Goal: Information Seeking & Learning: Learn about a topic

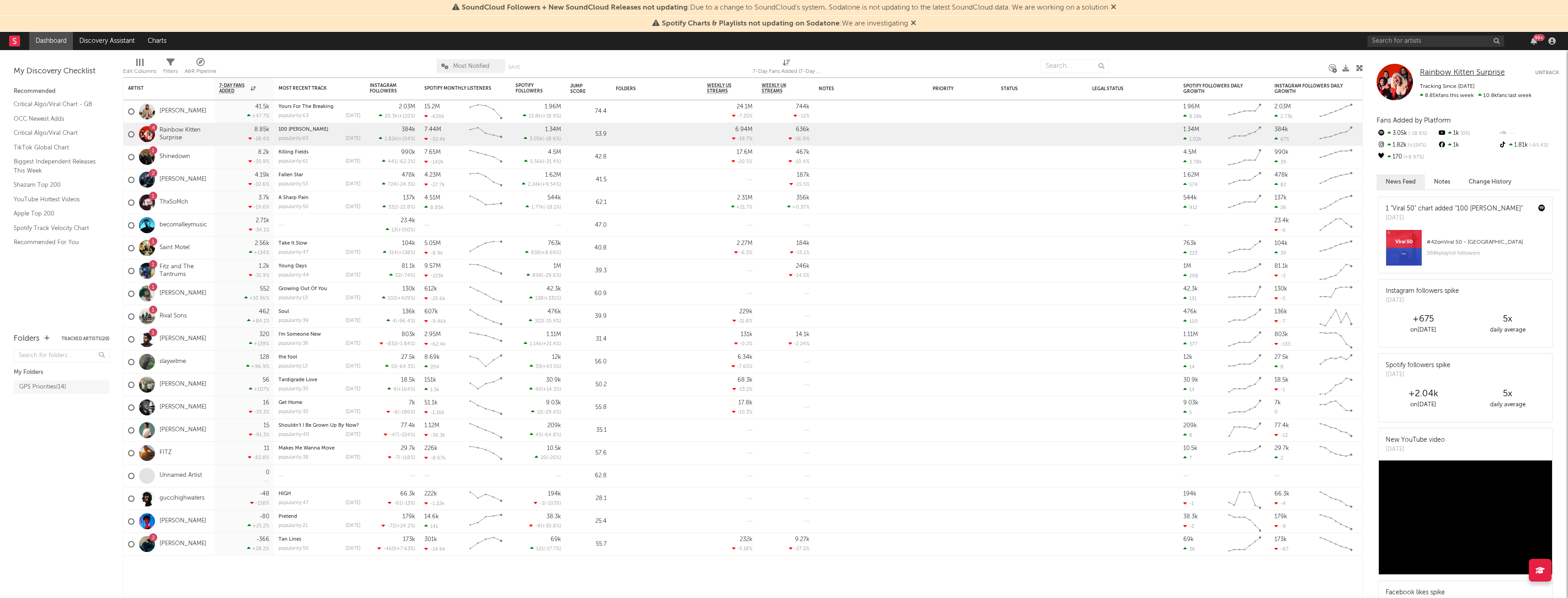
click at [1460, 70] on span "Rainbow Kitten Surprise" at bounding box center [1461, 72] width 84 height 8
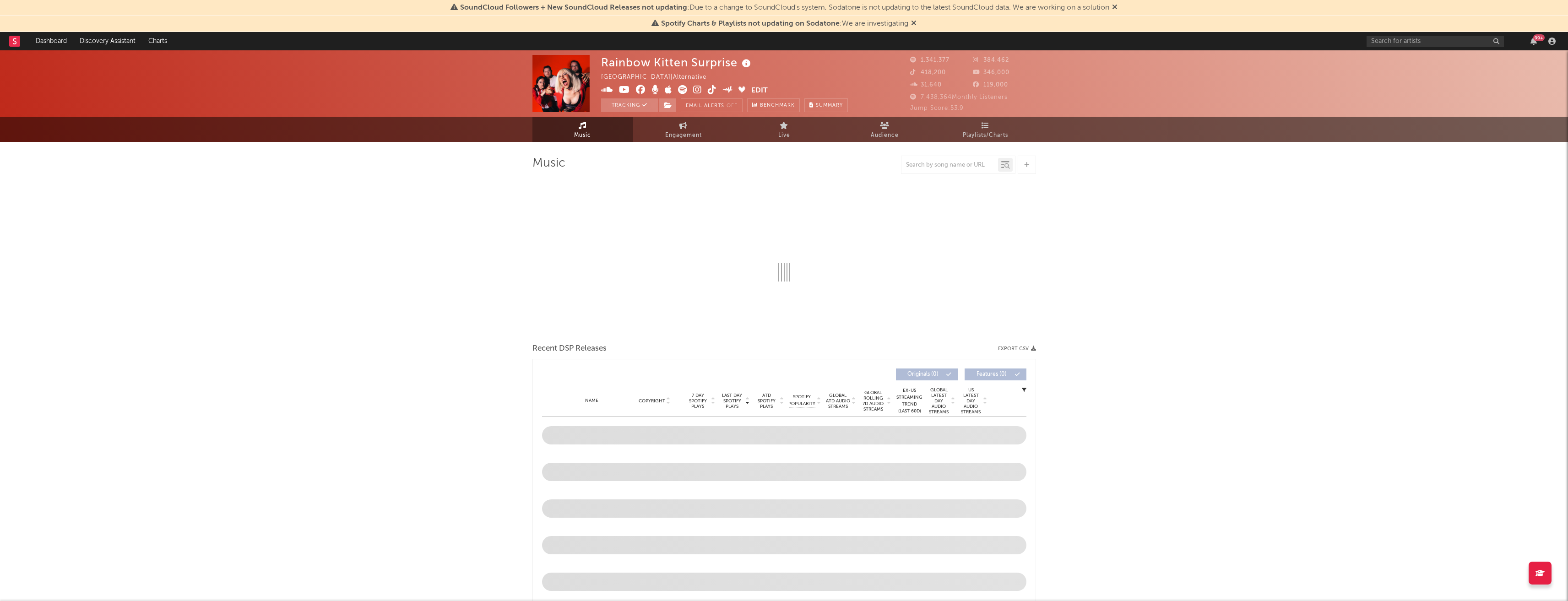
select select "6m"
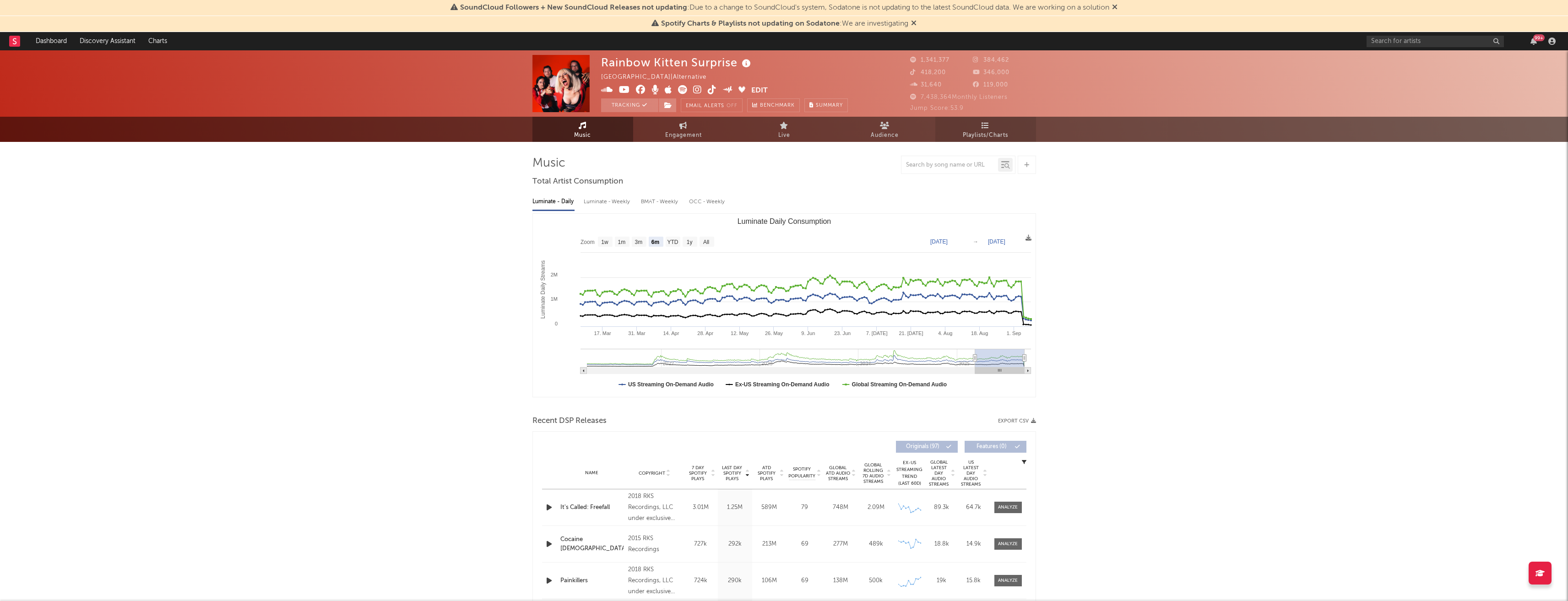
click at [987, 125] on icon at bounding box center [985, 125] width 8 height 7
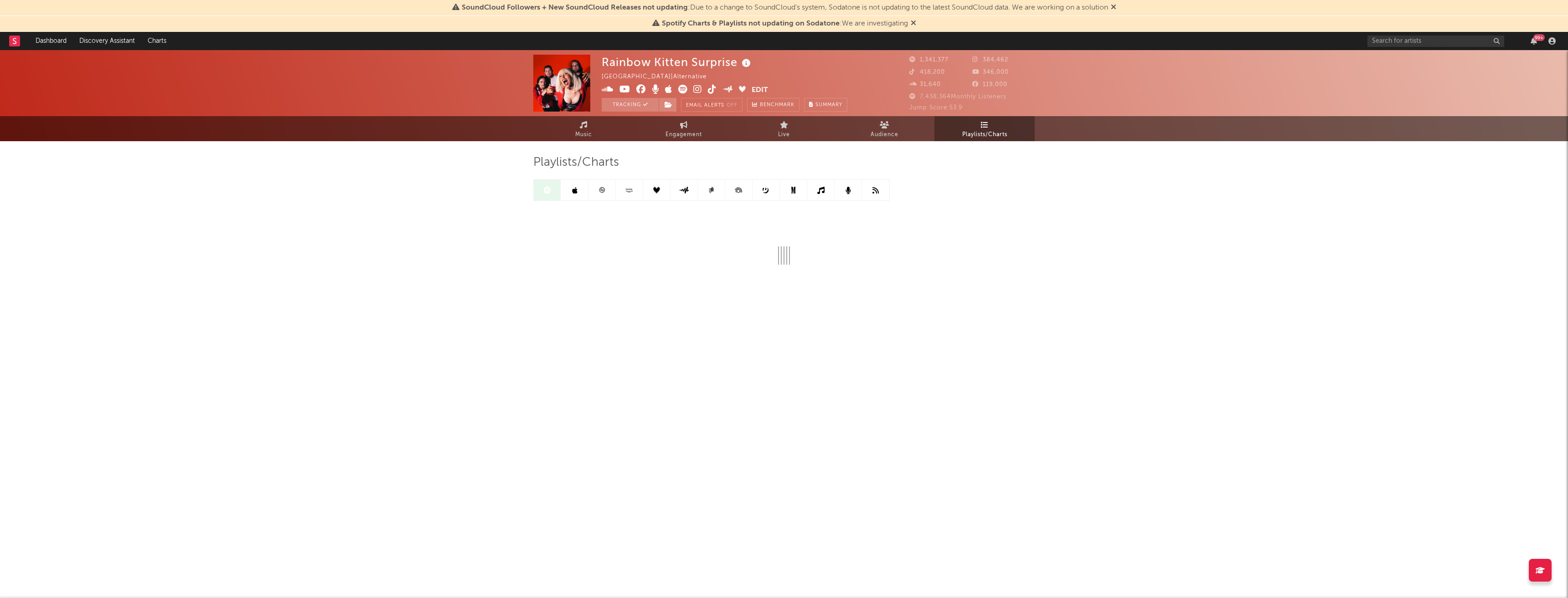
click at [612, 189] on link at bounding box center [602, 190] width 28 height 20
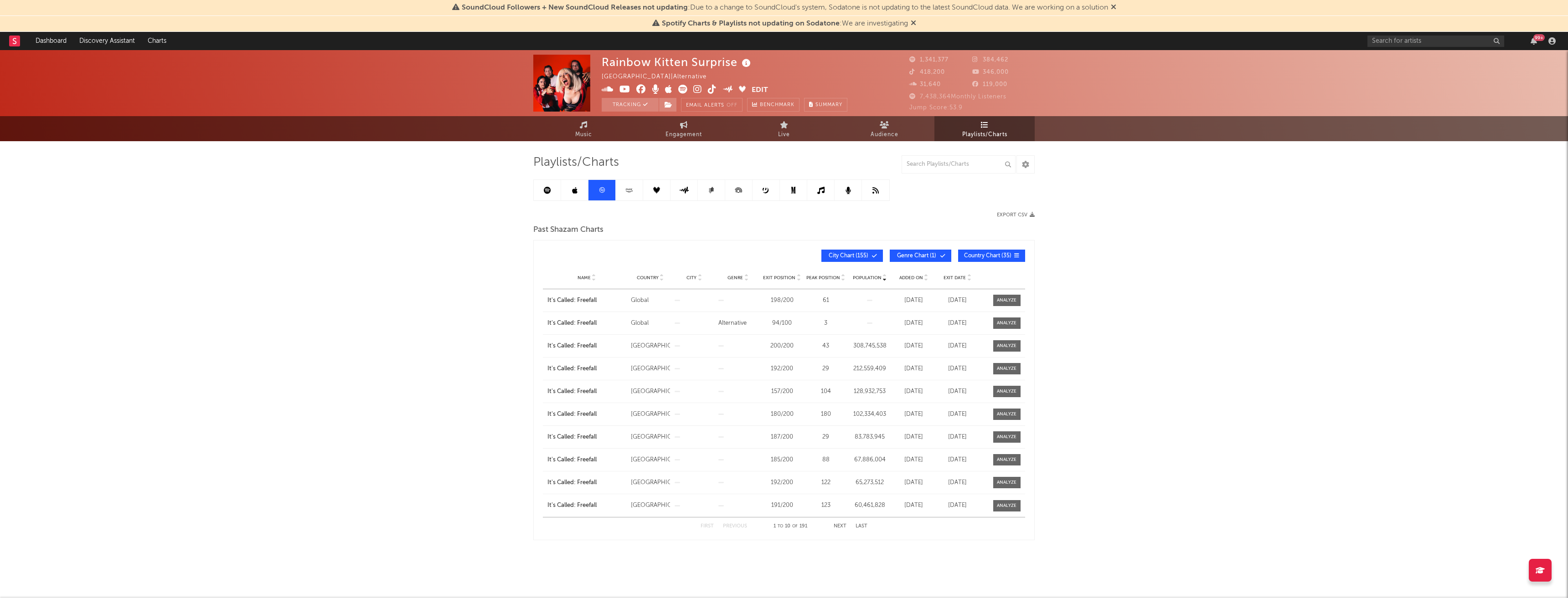
click at [587, 277] on span "Name" at bounding box center [584, 278] width 13 height 5
click at [866, 524] on button "Last" at bounding box center [860, 527] width 12 height 5
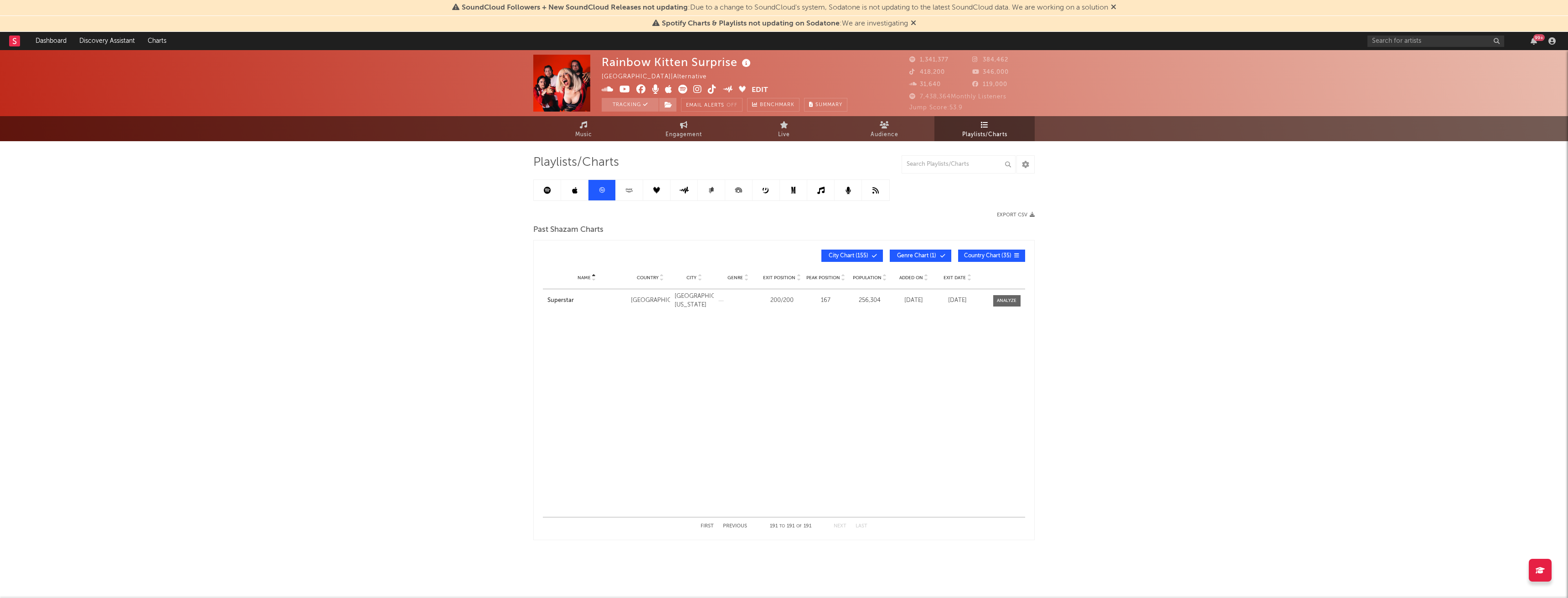
click at [742, 527] on button "Previous" at bounding box center [734, 527] width 24 height 5
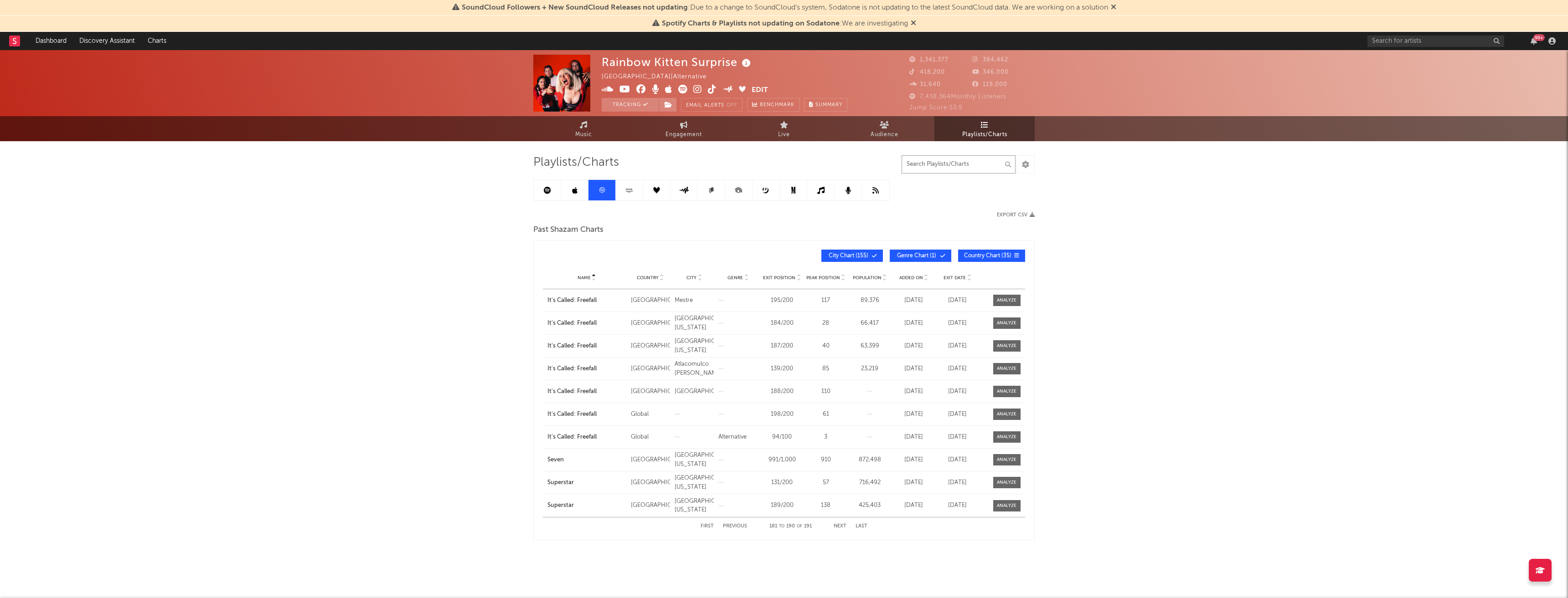
click at [938, 168] on input "text" at bounding box center [958, 164] width 114 height 19
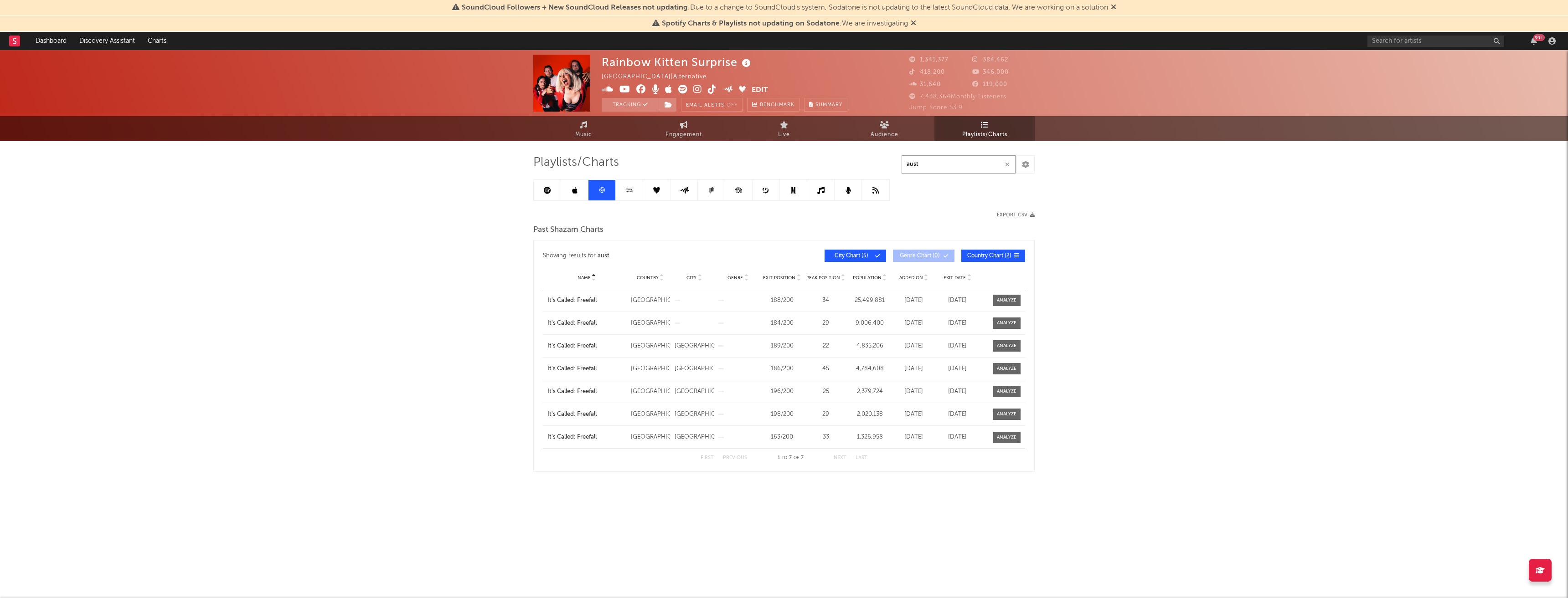
type input "aust"
click at [548, 181] on link at bounding box center [547, 190] width 28 height 20
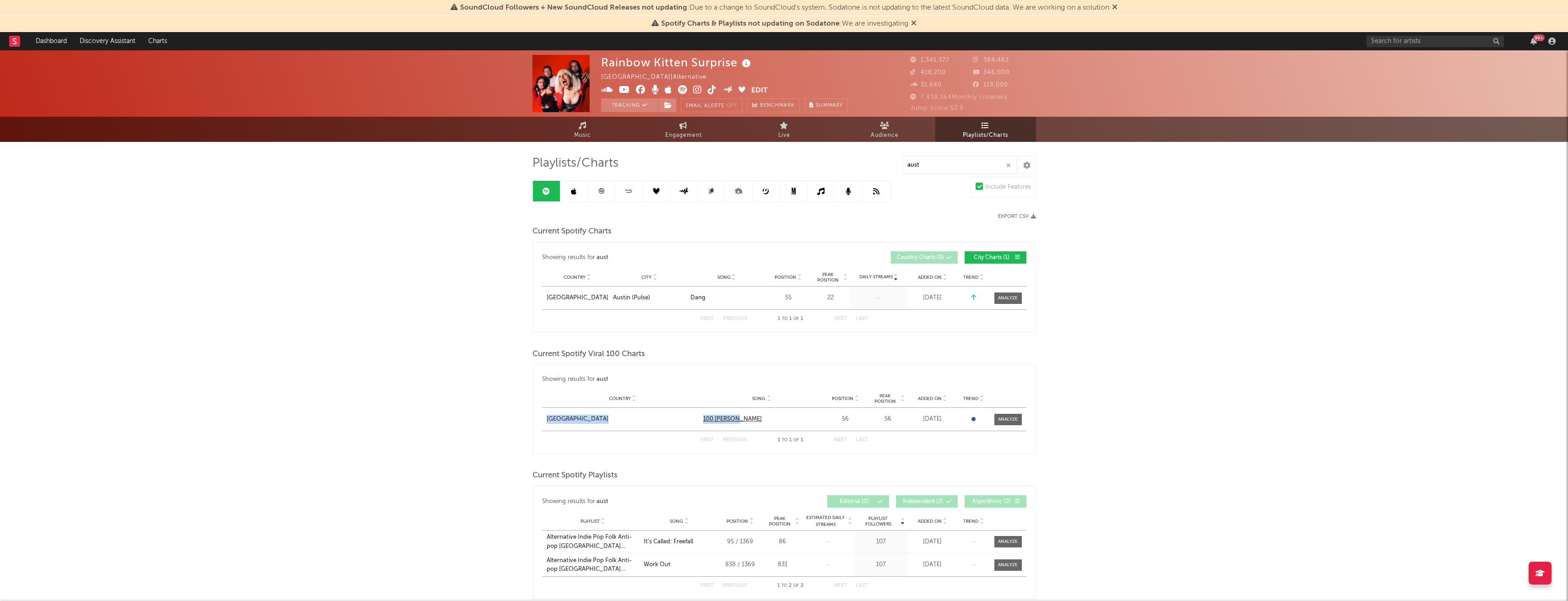
drag, startPoint x: 698, startPoint y: 416, endPoint x: 746, endPoint y: 422, distance: 48.4
click at [741, 422] on div "Country [GEOGRAPHIC_DATA] City Song 100 [PERSON_NAME] Position 56 Peak Position…" at bounding box center [784, 420] width 484 height 23
copy div "Australia City Song 100 [PERSON_NAME]"
click at [1007, 163] on icon "button" at bounding box center [1008, 165] width 4 height 6
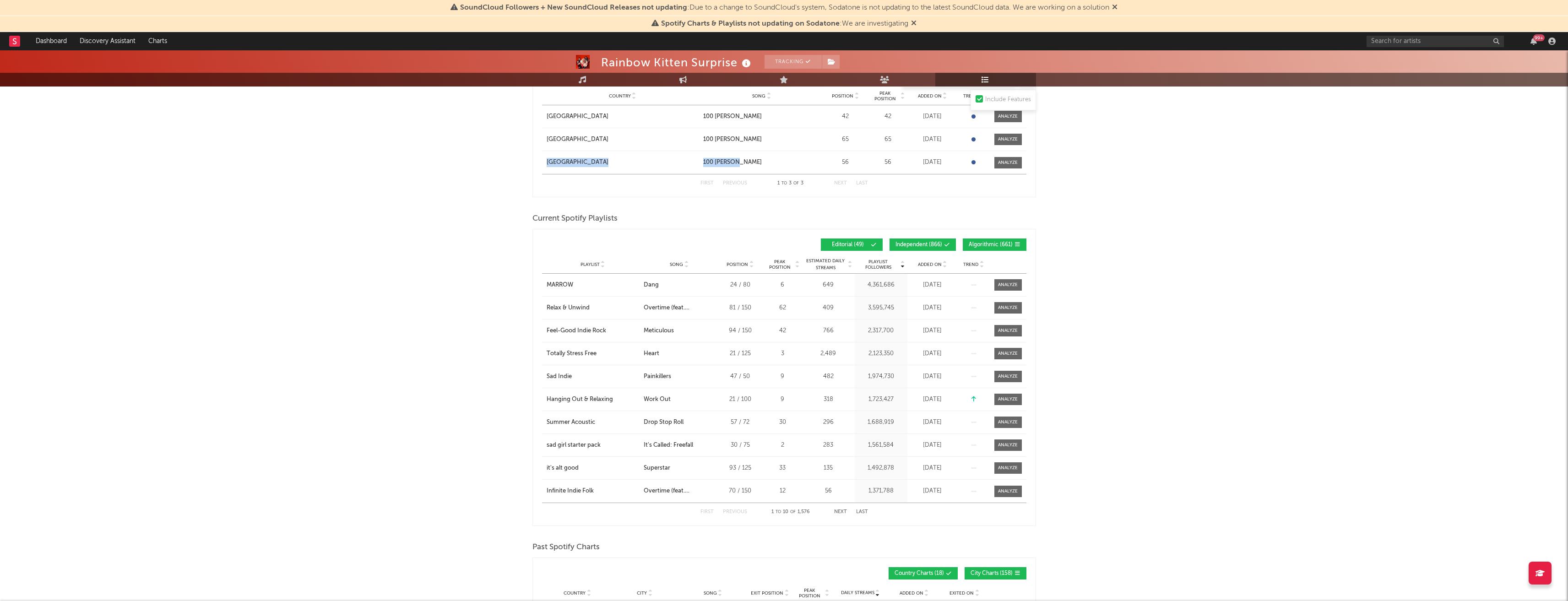
scroll to position [458, 0]
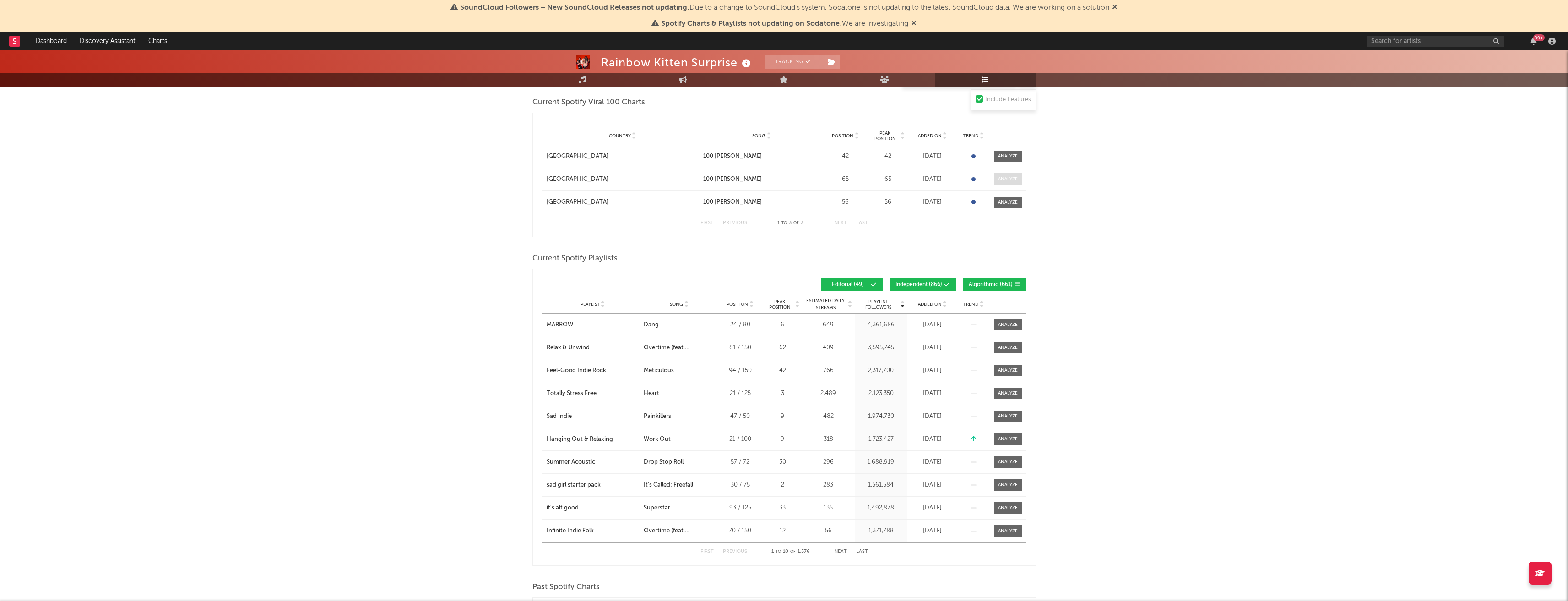
click at [1010, 175] on span at bounding box center [1008, 179] width 28 height 12
select select "1w"
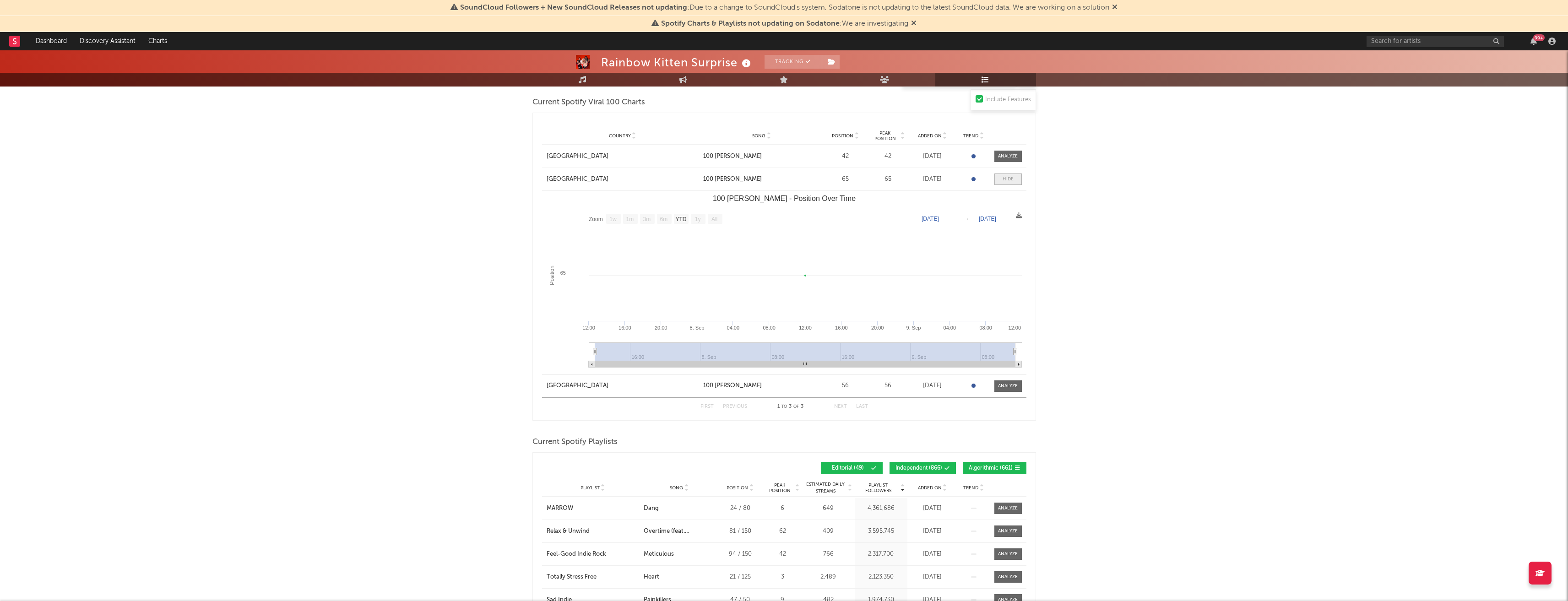
click at [997, 177] on span at bounding box center [1008, 179] width 28 height 12
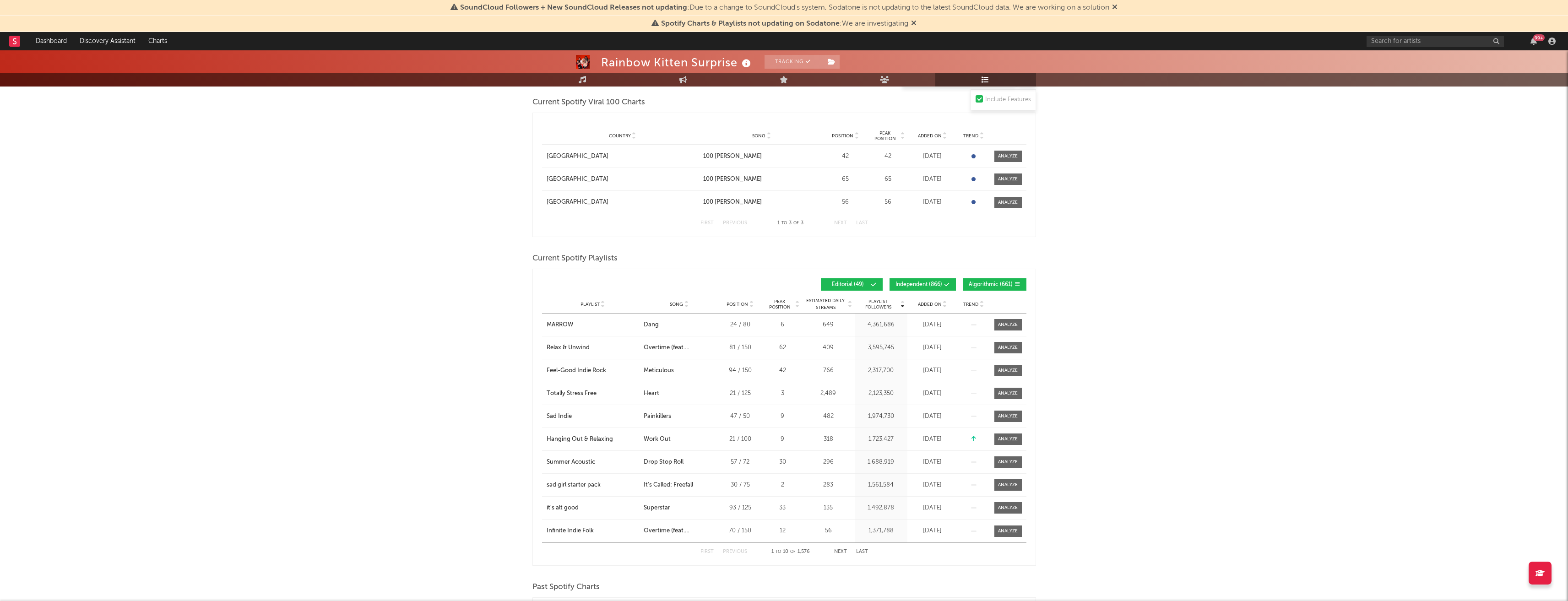
click at [922, 305] on span "Added On" at bounding box center [930, 305] width 24 height 5
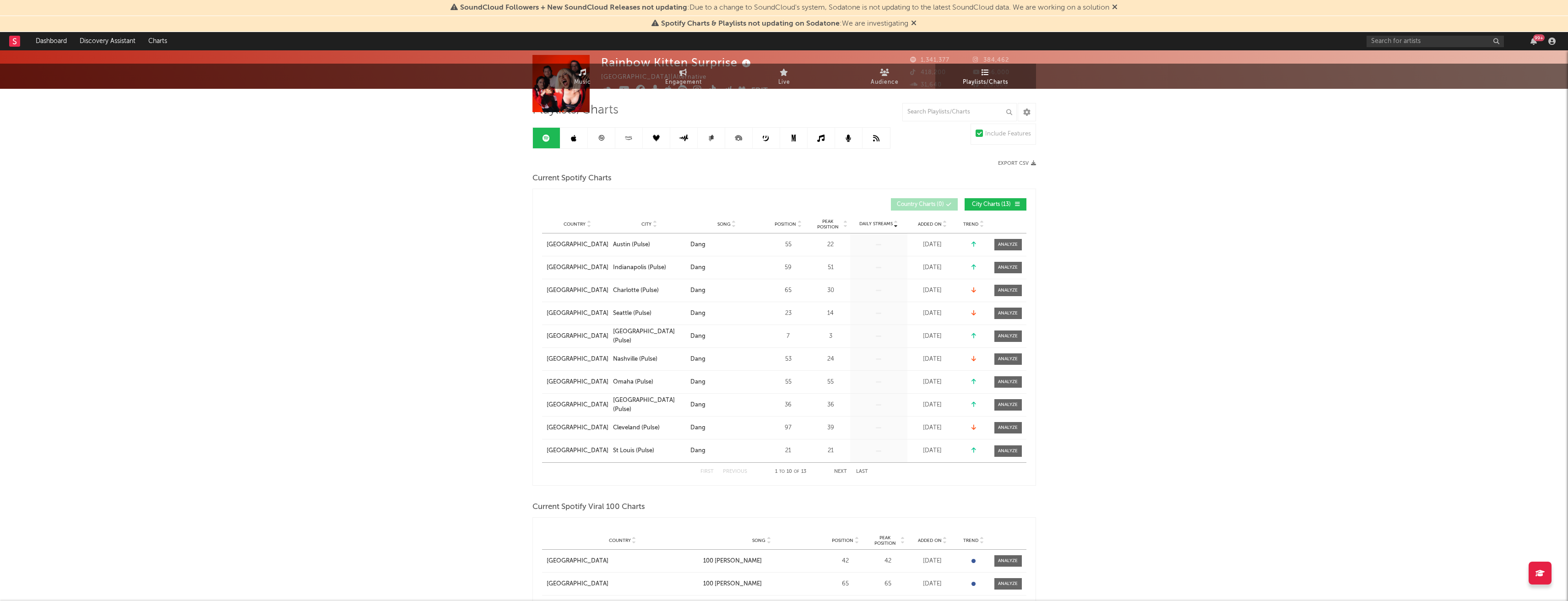
scroll to position [0, 0]
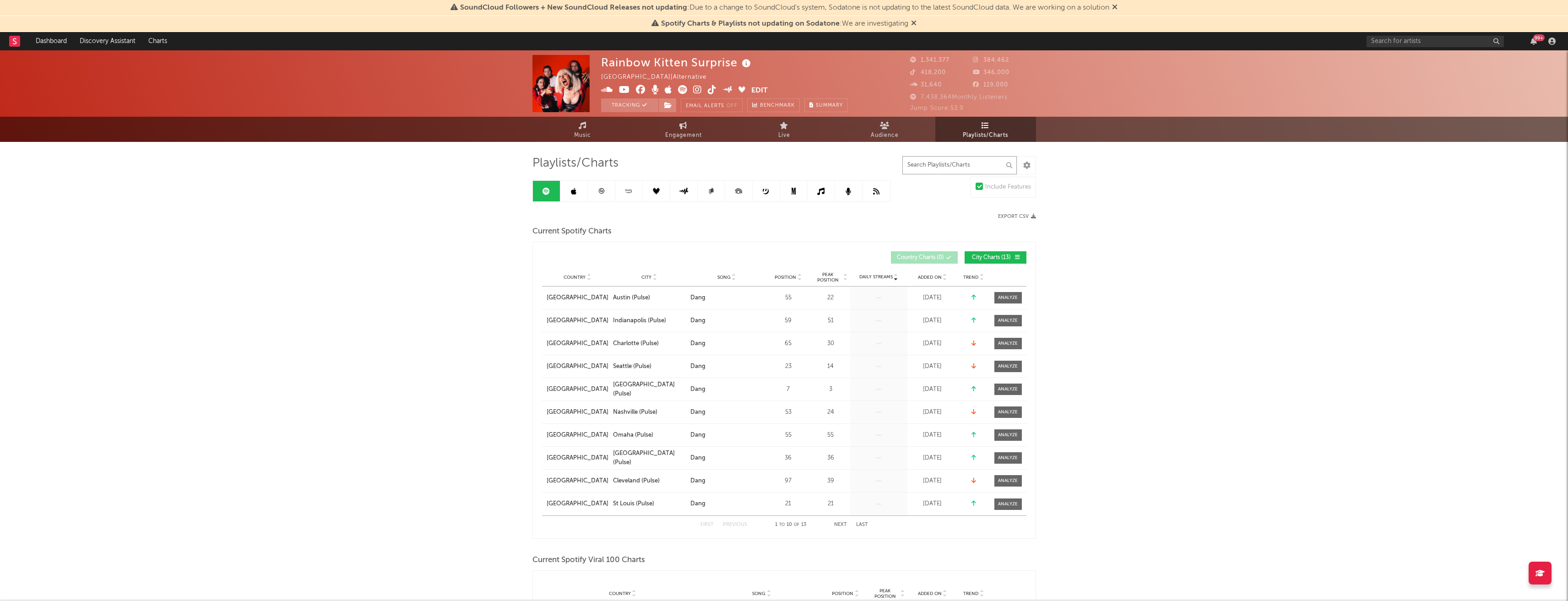
click at [944, 163] on input "text" at bounding box center [959, 165] width 114 height 19
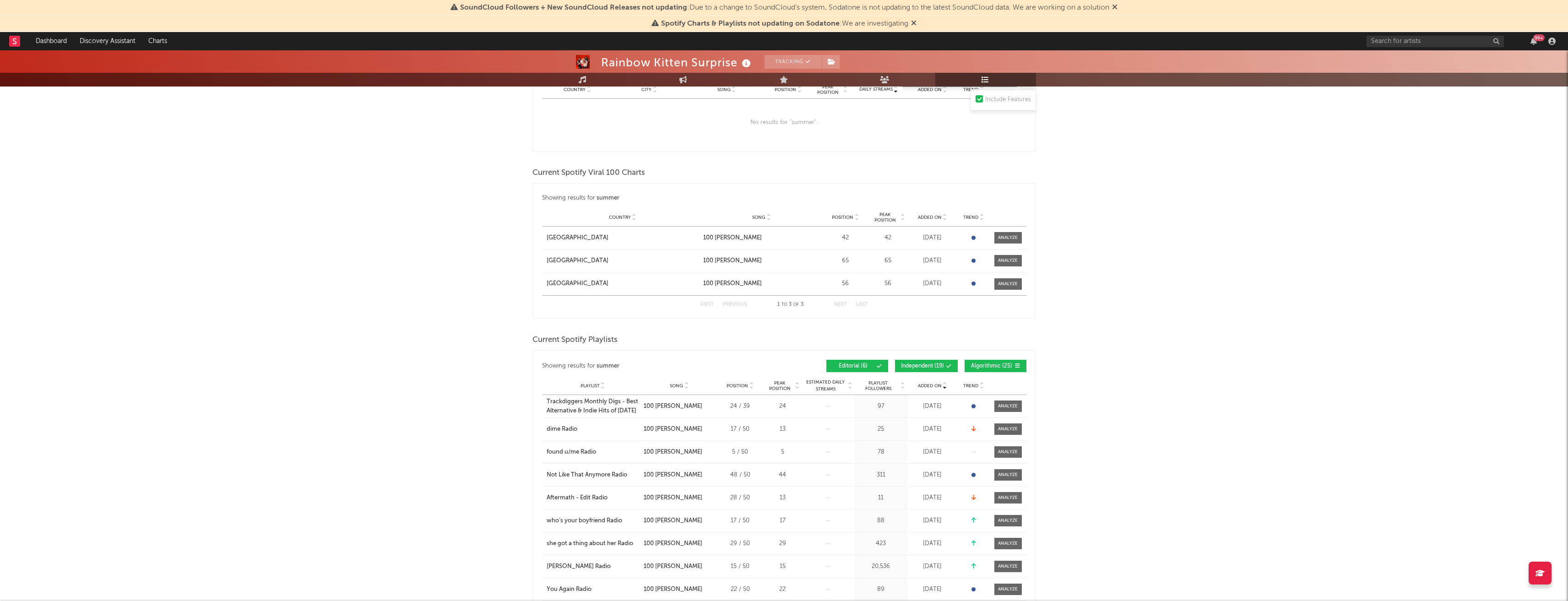
scroll to position [92, 0]
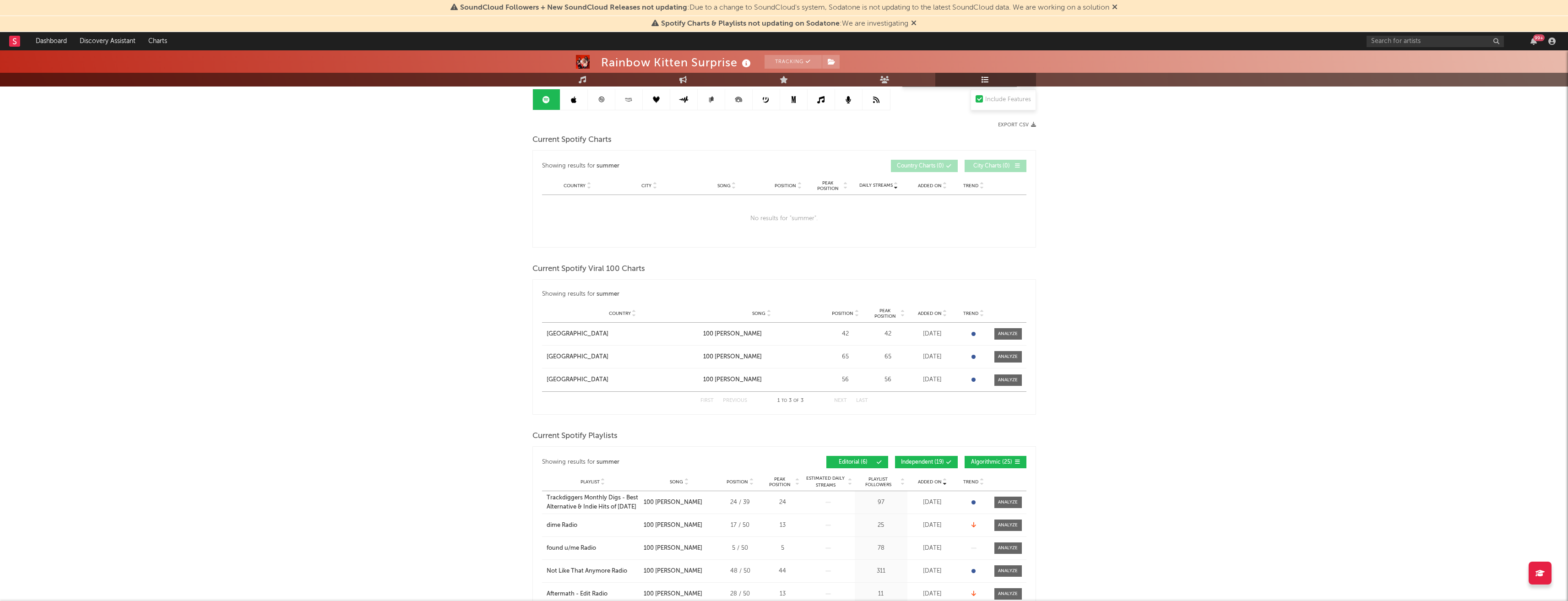
type input "summer"
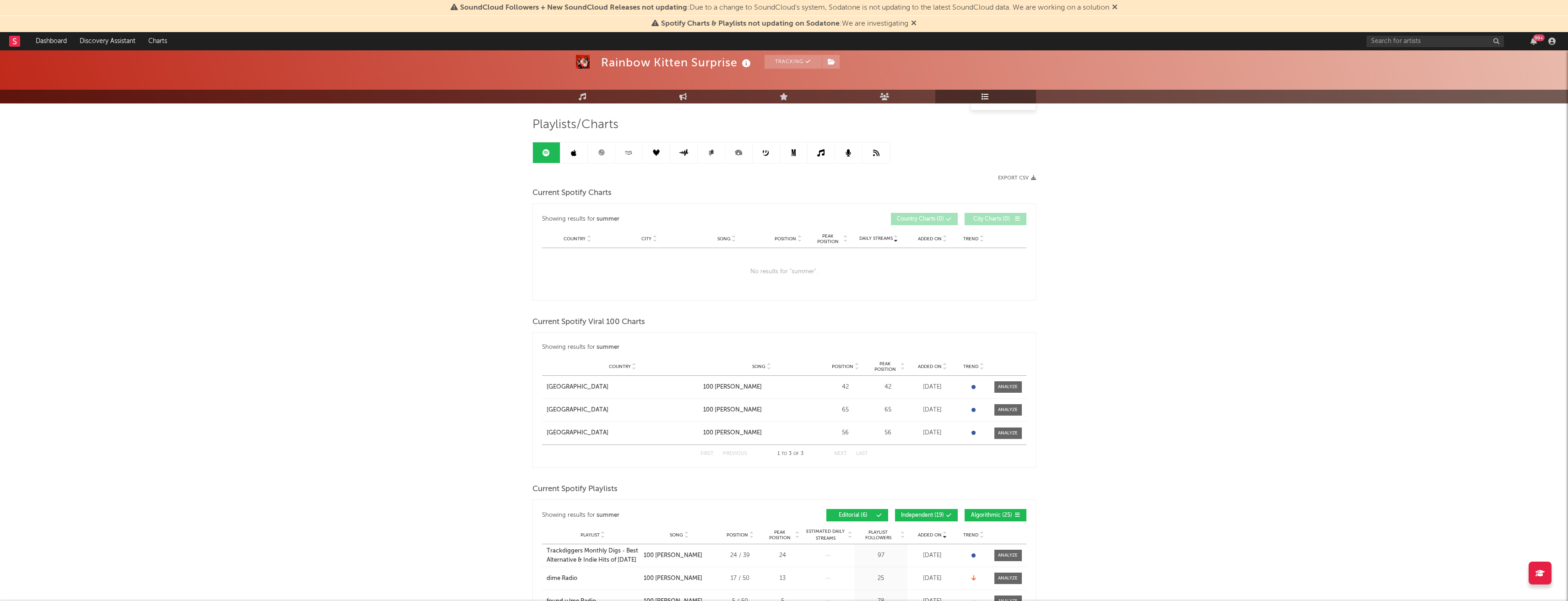
scroll to position [0, 0]
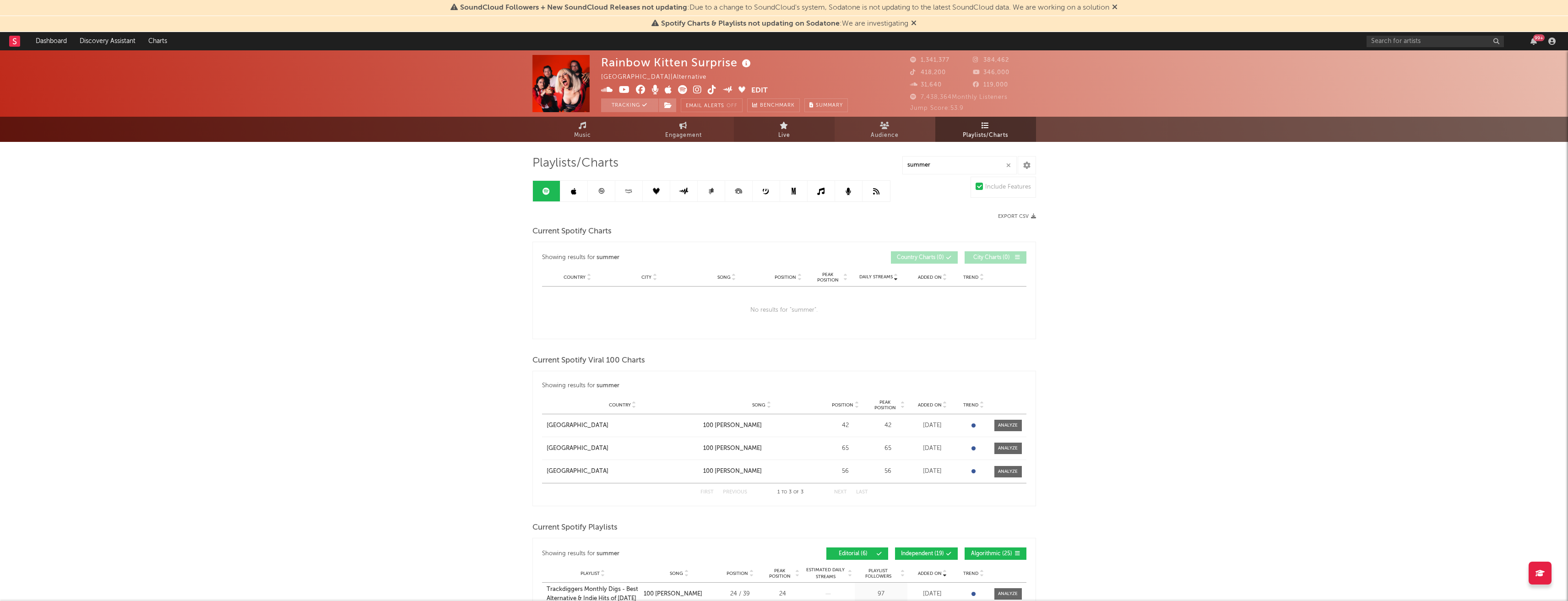
click at [772, 130] on link "Live" at bounding box center [784, 129] width 101 height 25
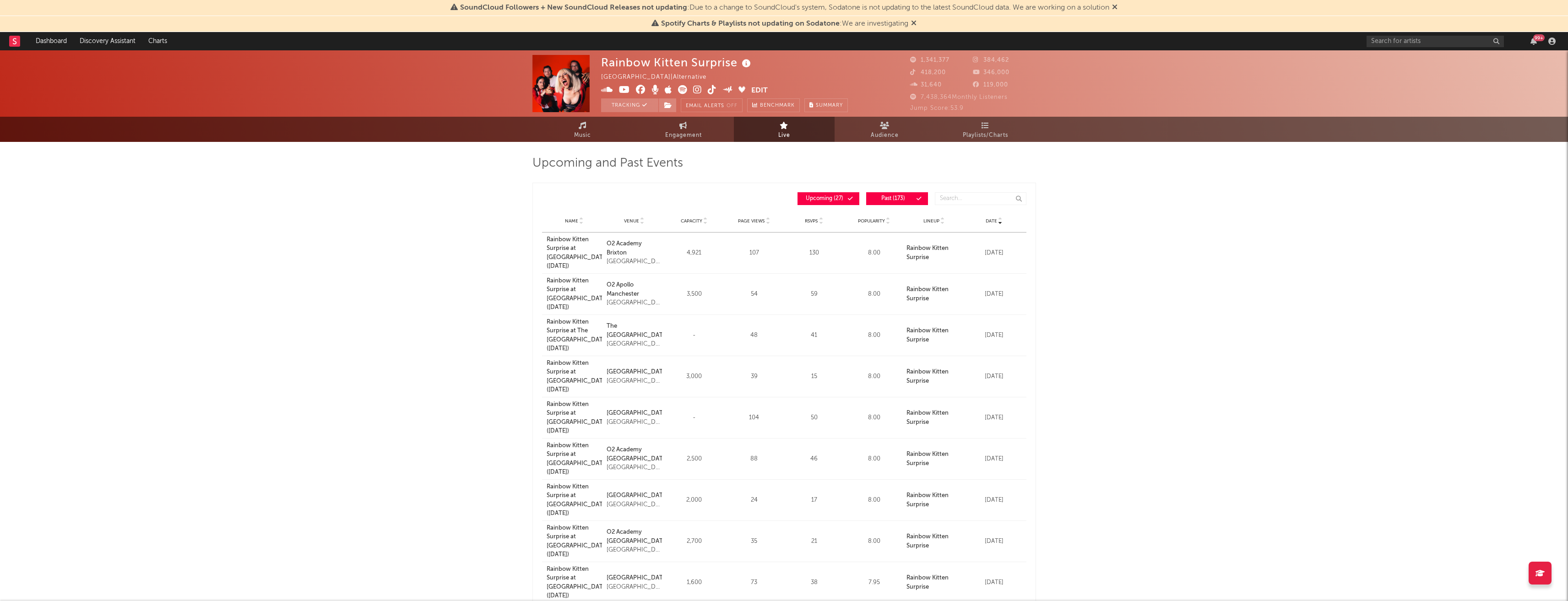
click at [988, 219] on span "Date" at bounding box center [991, 221] width 12 height 5
click at [988, 219] on span "Date" at bounding box center [991, 221] width 12 height 5
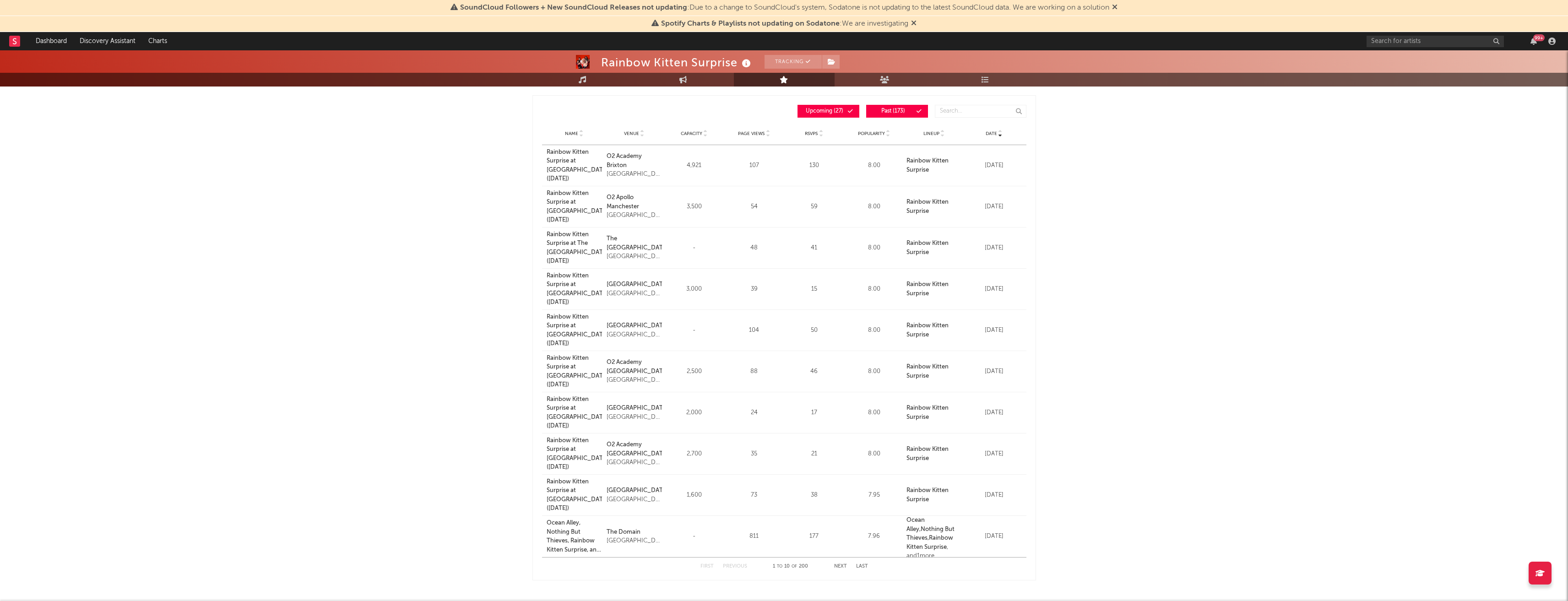
scroll to position [140, 0]
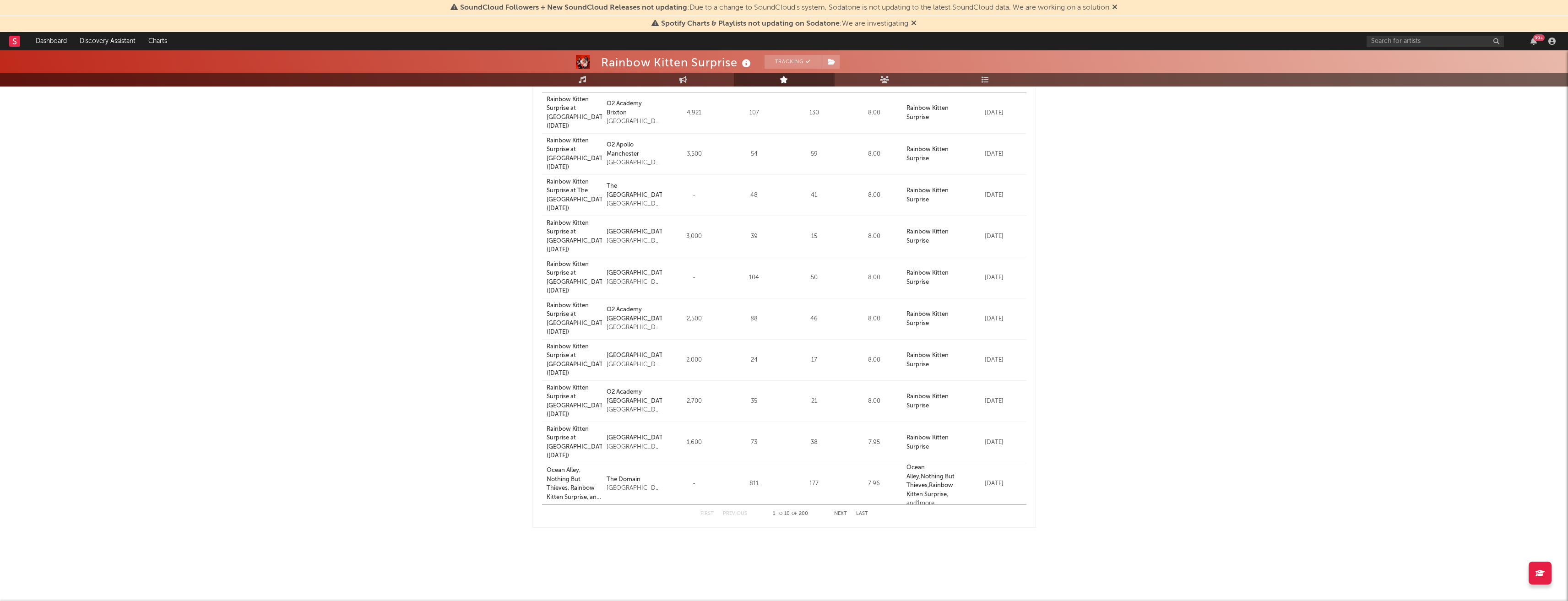
click at [842, 514] on button "Next" at bounding box center [840, 514] width 13 height 5
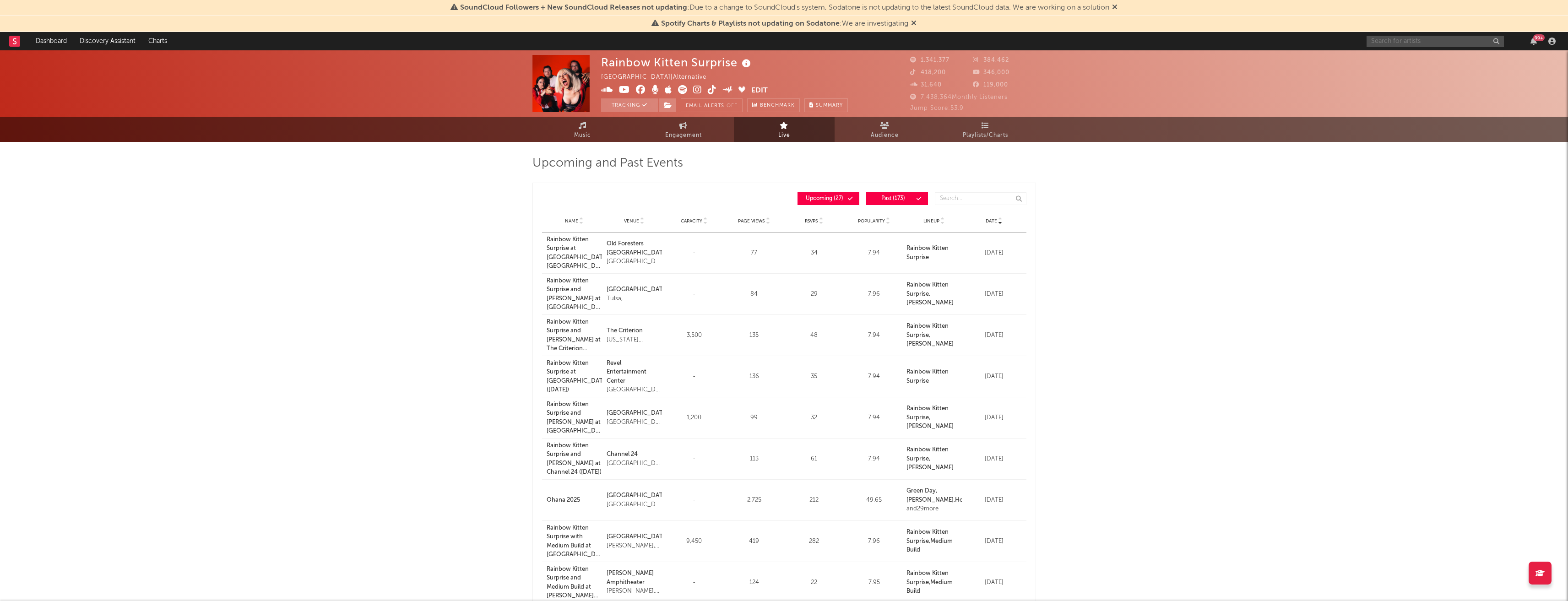
click at [1406, 38] on input "text" at bounding box center [1435, 41] width 138 height 12
click at [1406, 38] on input "text" at bounding box center [1435, 41] width 138 height 12
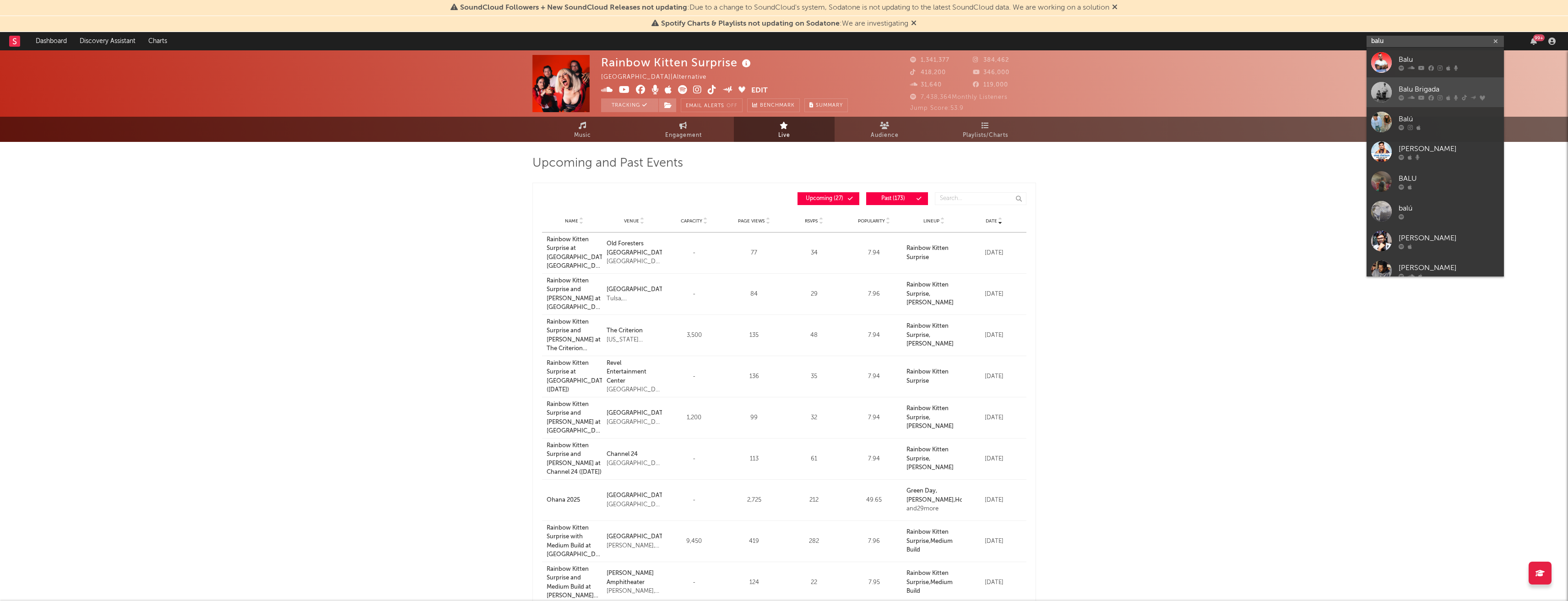
type input "balu"
click at [1426, 83] on link "Balu Brigada" at bounding box center [1435, 92] width 138 height 29
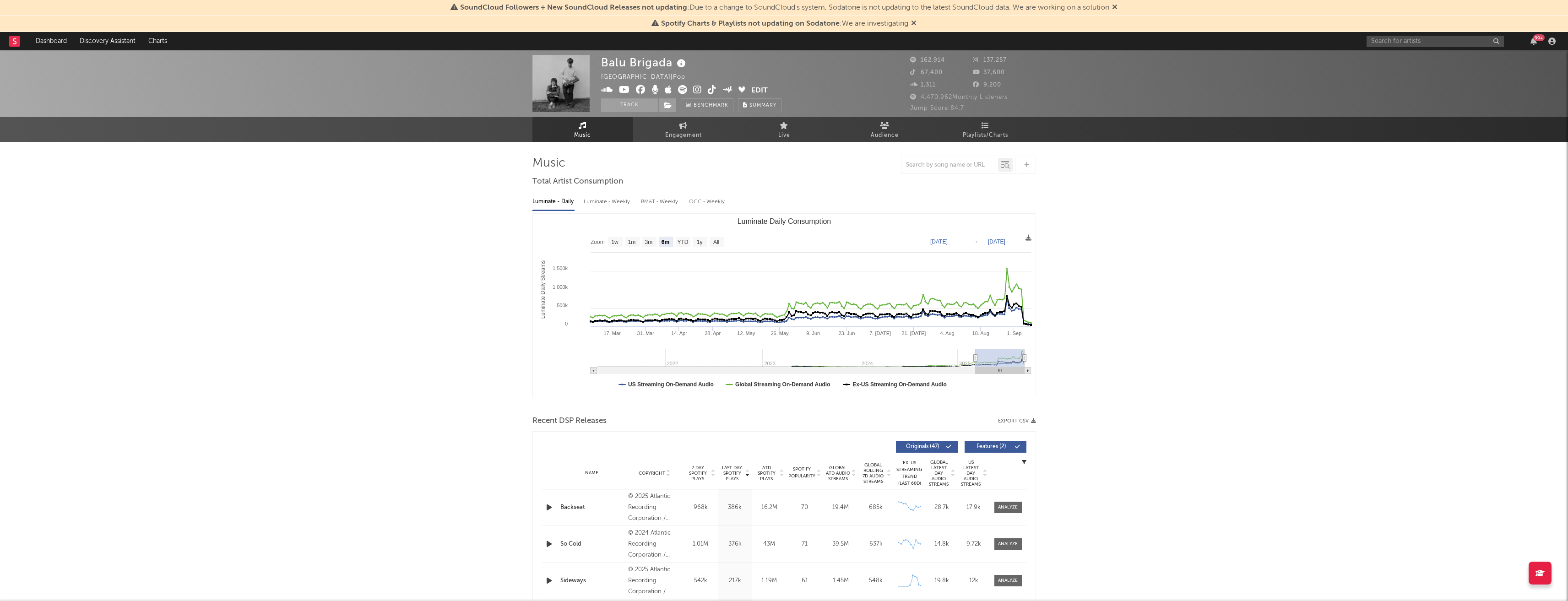
select select "6m"
click at [1009, 133] on link "Playlists/Charts" at bounding box center [985, 129] width 101 height 25
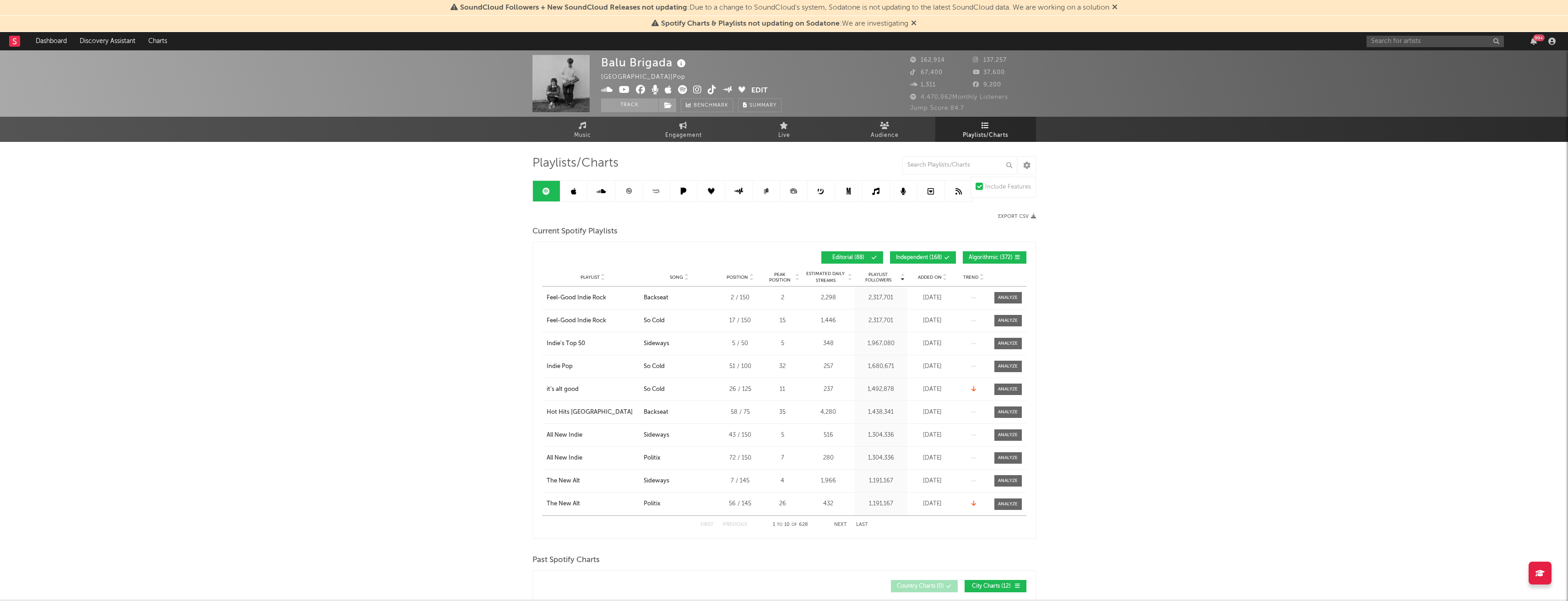
click at [629, 191] on icon at bounding box center [629, 191] width 7 height 7
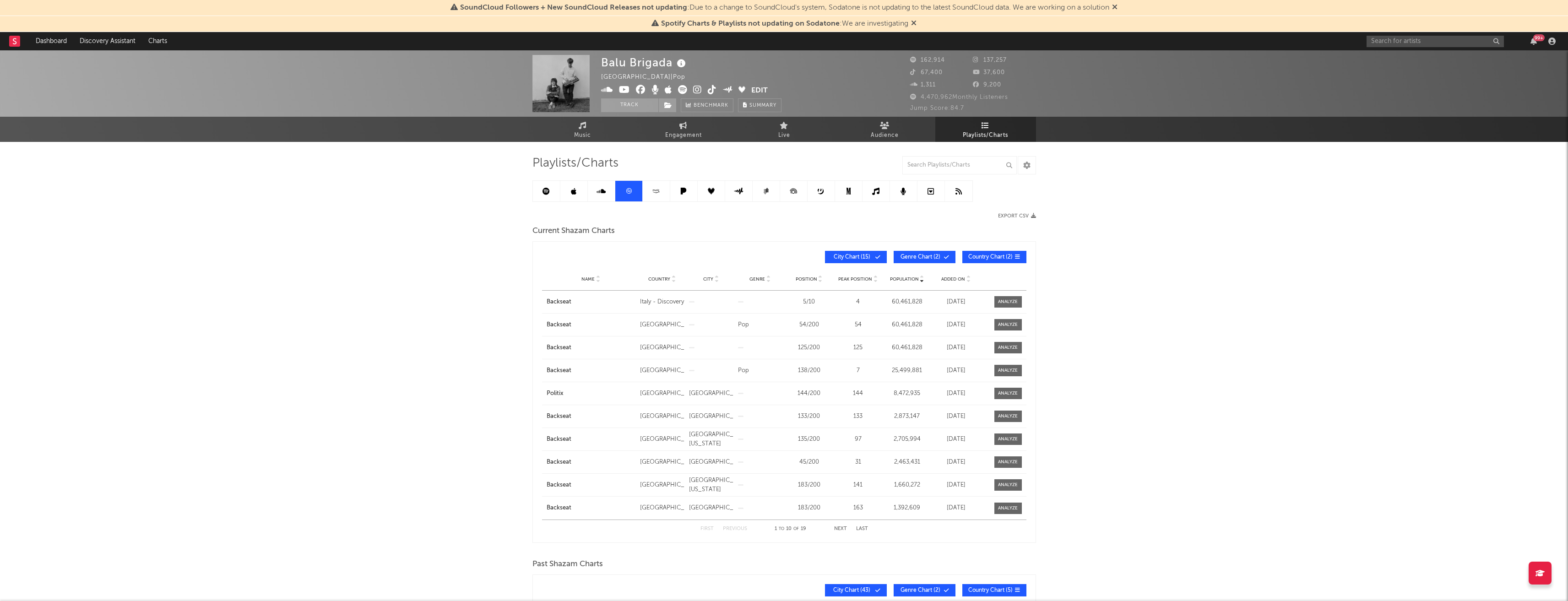
click at [881, 257] on button "City Chart ( 15 )" at bounding box center [855, 257] width 62 height 13
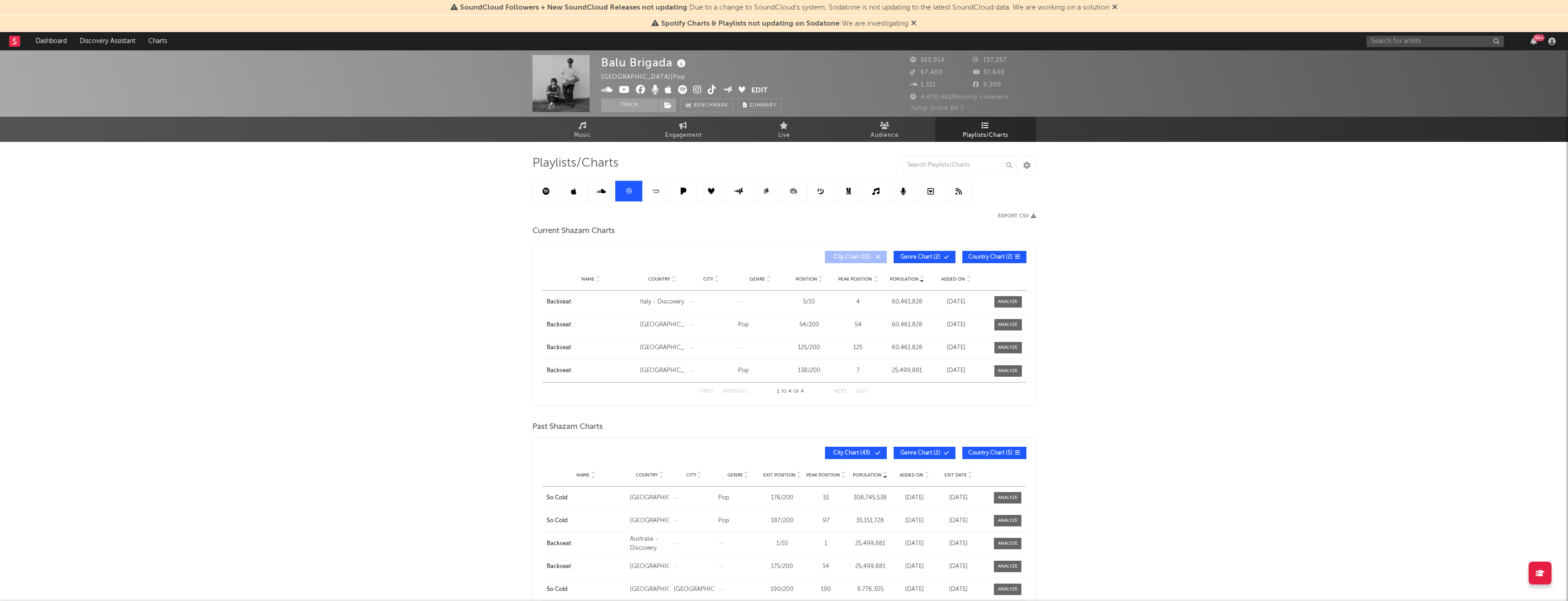
click at [912, 256] on span "Genre Chart ( 2 )" at bounding box center [920, 257] width 42 height 5
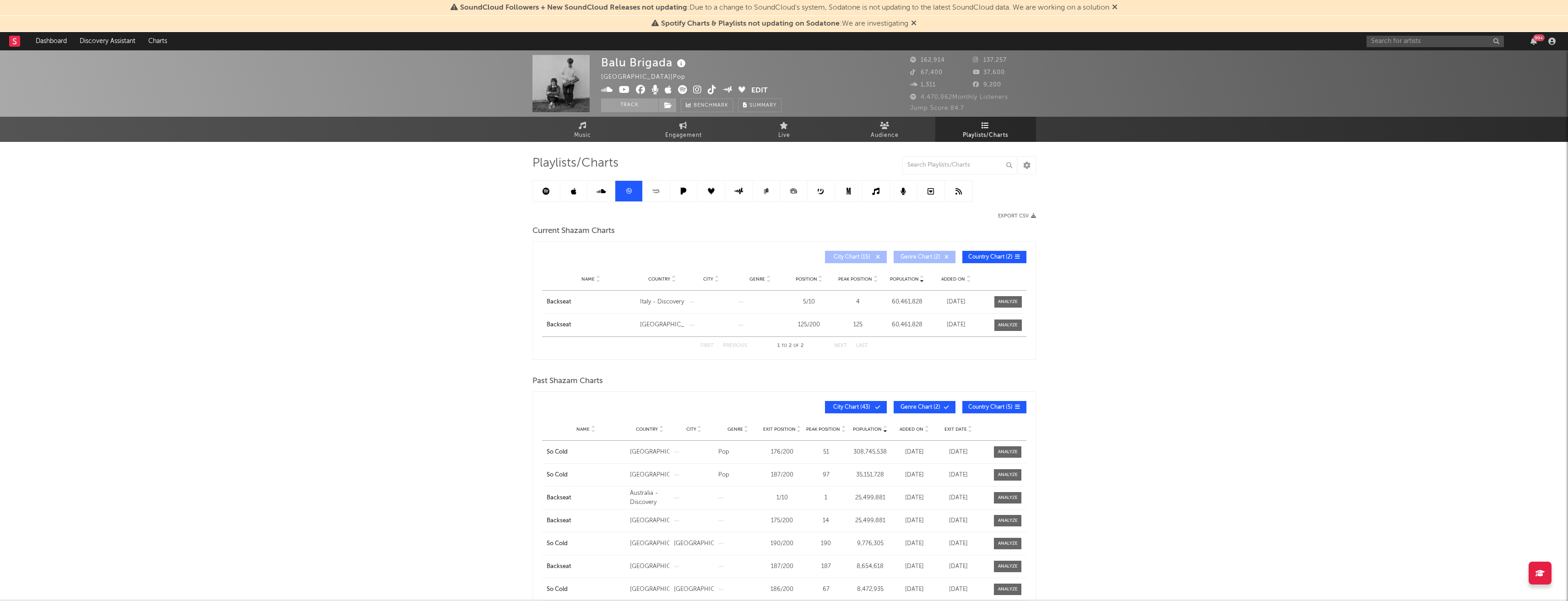
click at [940, 407] on span "Genre Chart ( 2 )" at bounding box center [920, 407] width 42 height 5
click at [870, 405] on span "City Chart ( 43 )" at bounding box center [852, 407] width 42 height 5
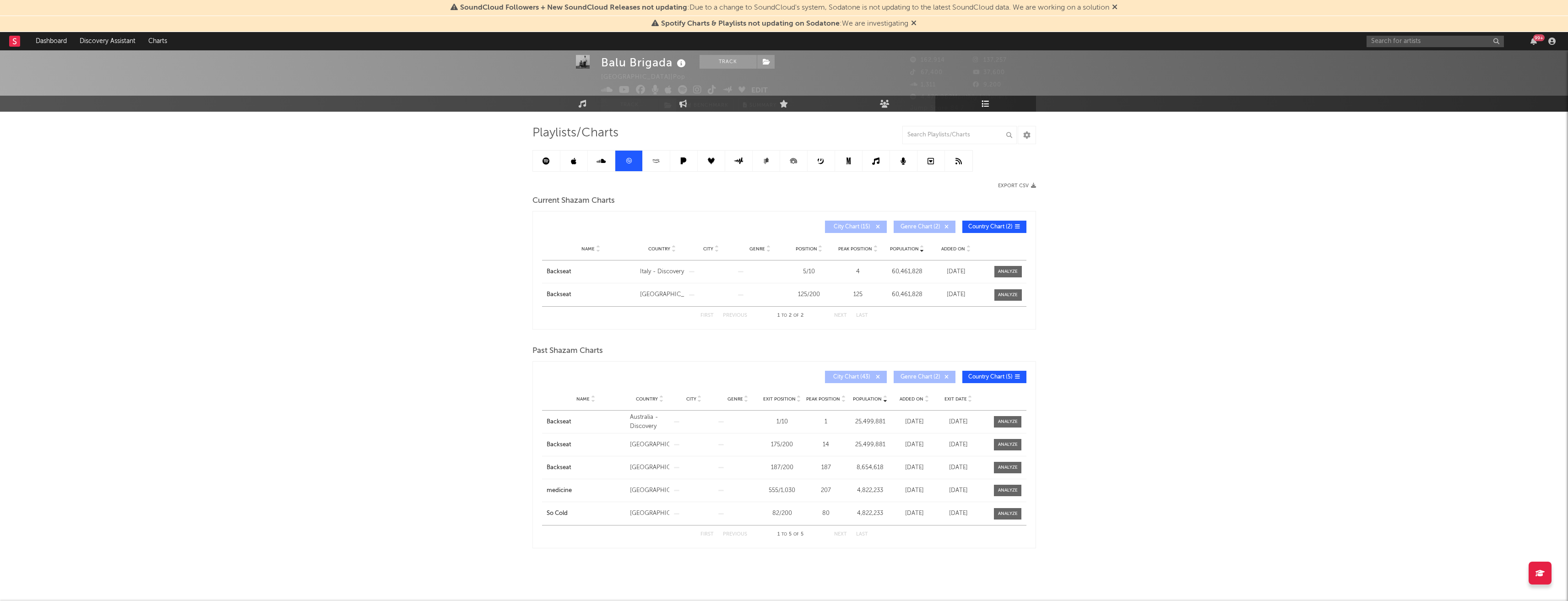
scroll to position [31, 0]
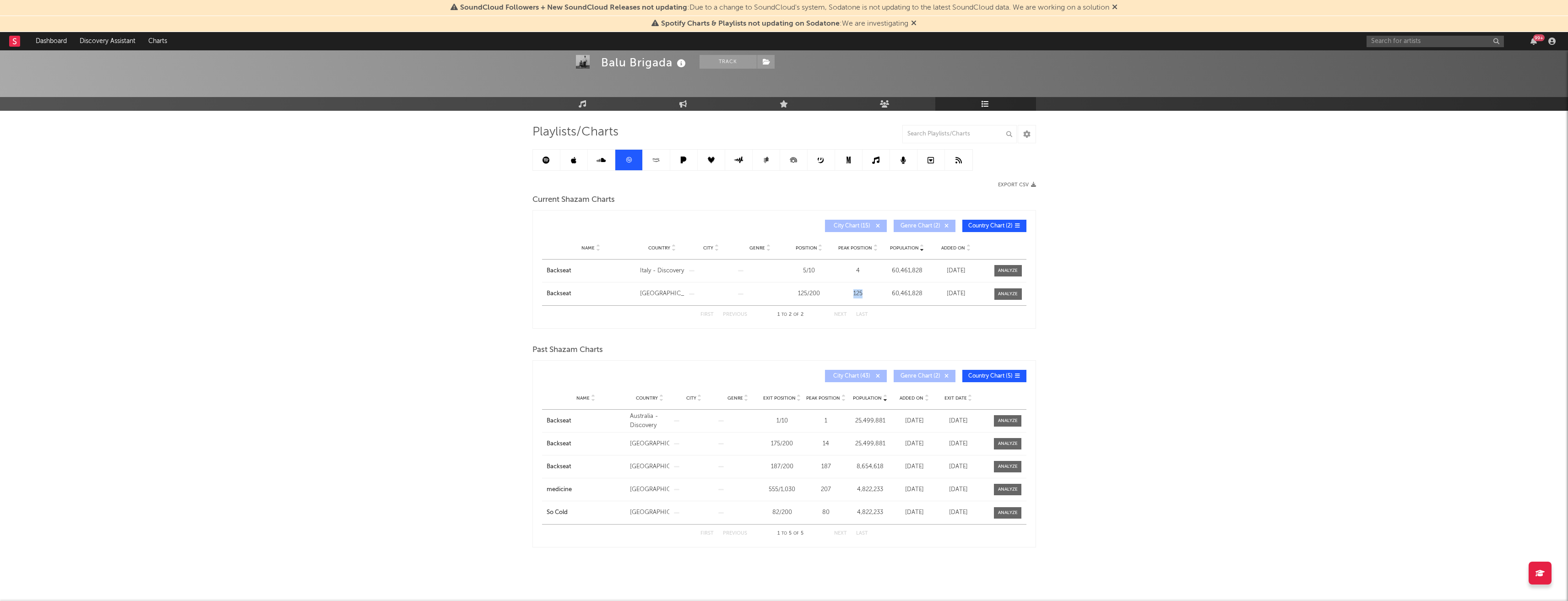
drag, startPoint x: 851, startPoint y: 294, endPoint x: 863, endPoint y: 294, distance: 12.0
click at [863, 294] on div "125" at bounding box center [858, 294] width 45 height 9
copy div "125"
